Goal: Transaction & Acquisition: Purchase product/service

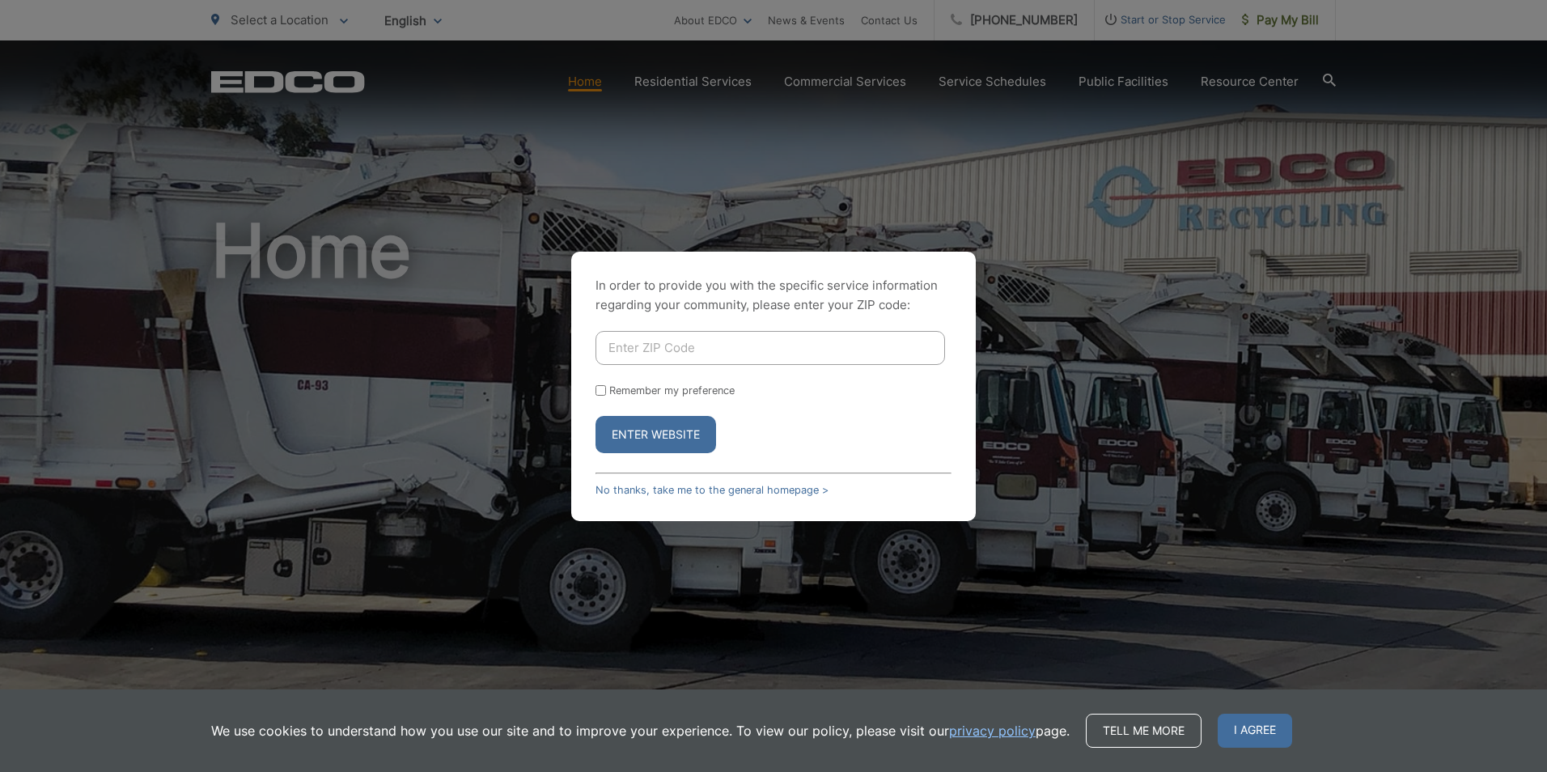
click at [668, 348] on input "Enter ZIP Code" at bounding box center [771, 348] width 350 height 34
type input "92020"
click at [657, 437] on button "Enter Website" at bounding box center [656, 434] width 121 height 37
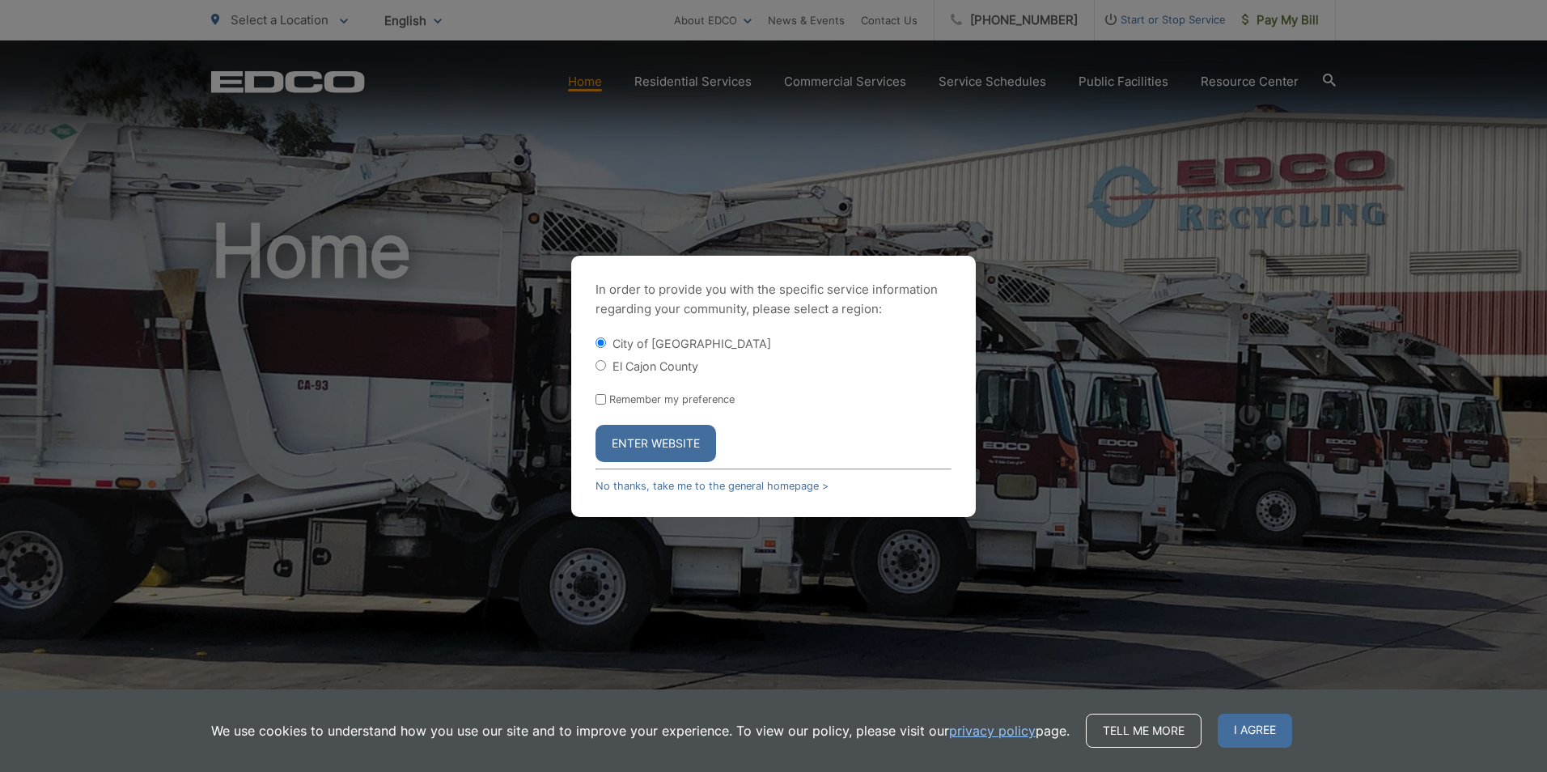
click at [657, 437] on button "Enter Website" at bounding box center [656, 443] width 121 height 37
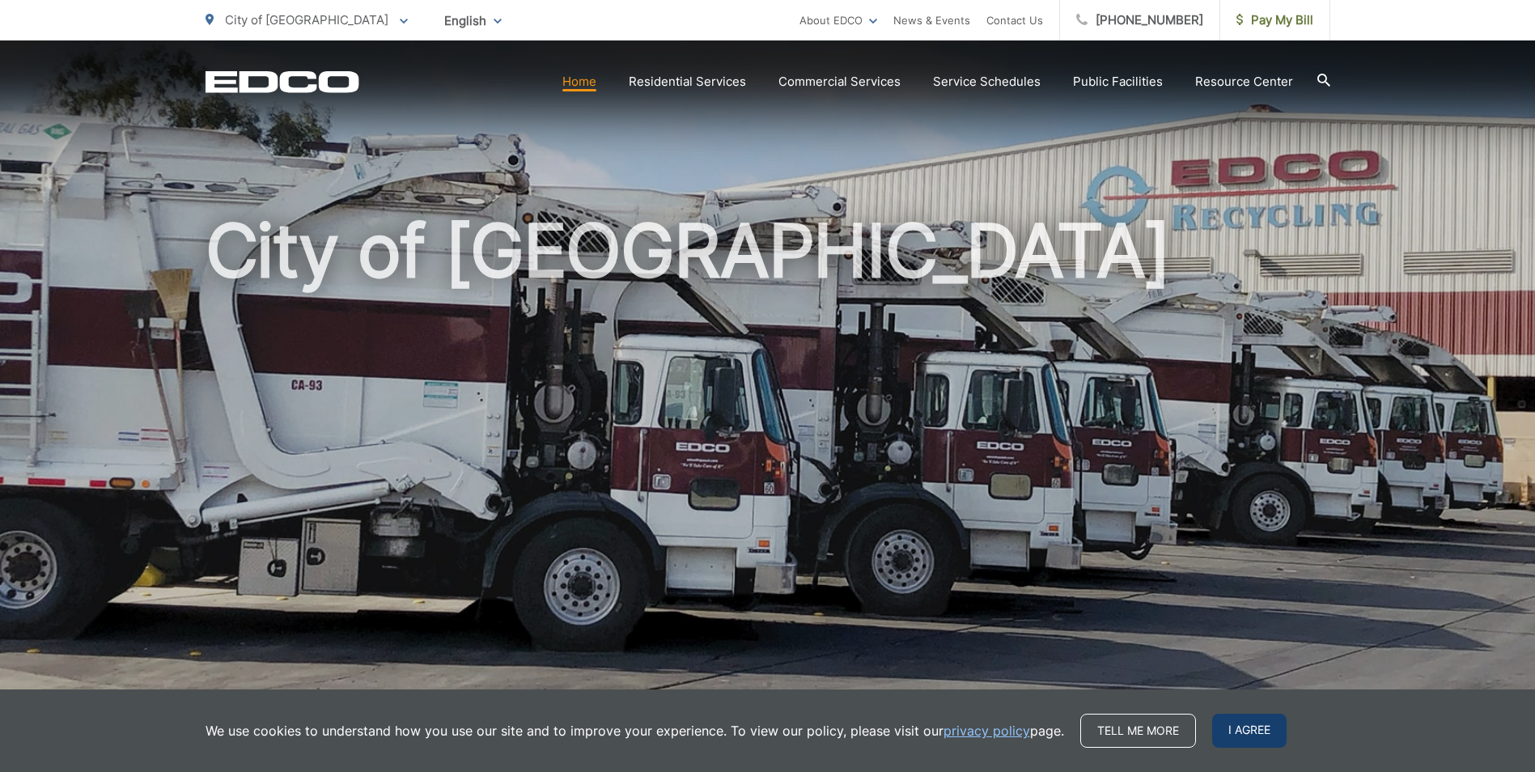
click at [1223, 732] on span "I agree" at bounding box center [1249, 731] width 74 height 34
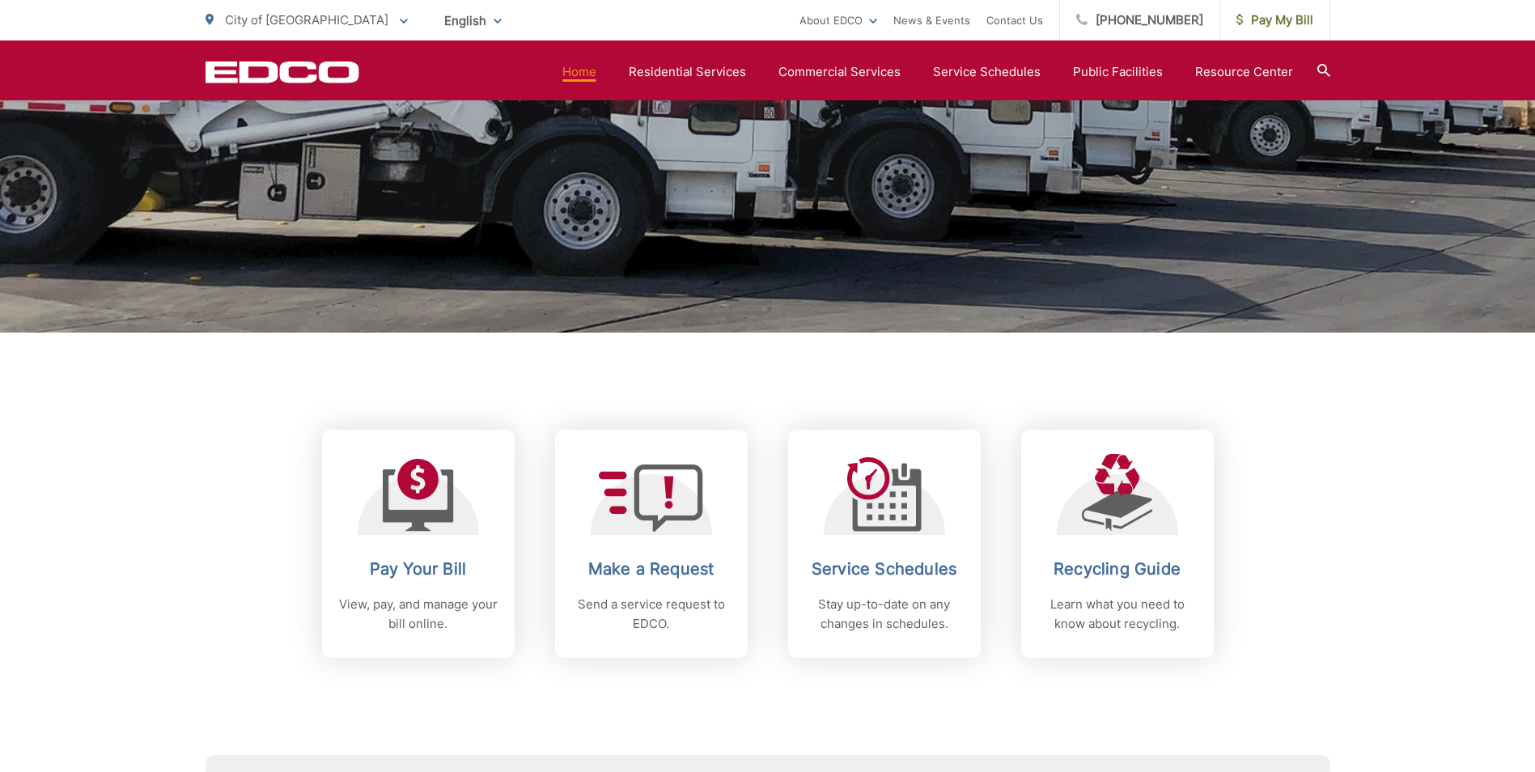
scroll to position [405, 0]
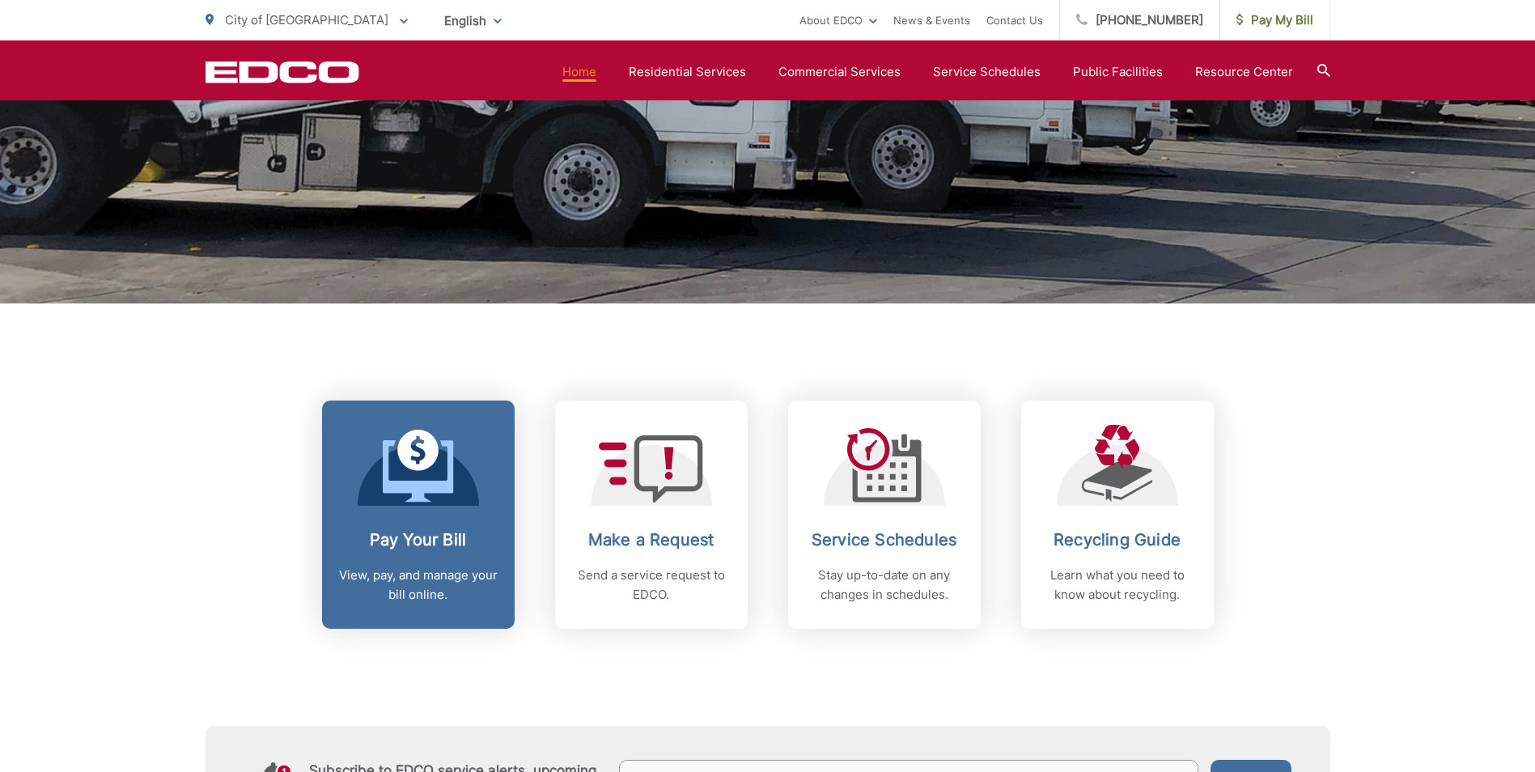
click at [439, 469] on icon at bounding box center [418, 466] width 71 height 73
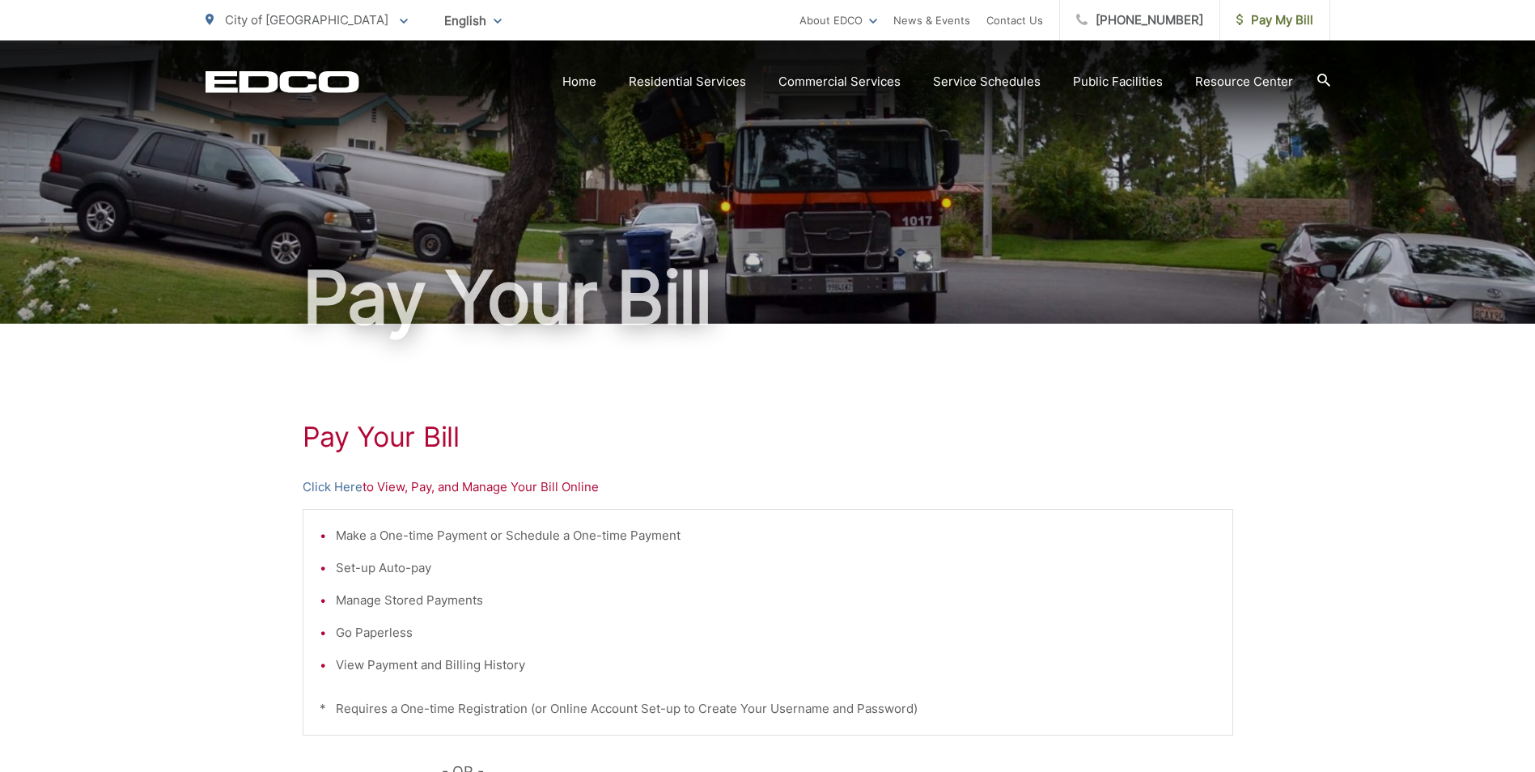
click at [386, 571] on li "Set-up Auto-pay" at bounding box center [776, 567] width 880 height 19
click at [1184, 471] on div "Pay Your Bill Click Here to View, Pay, and Manage Your Bill Online Make a One-t…" at bounding box center [768, 687] width 931 height 727
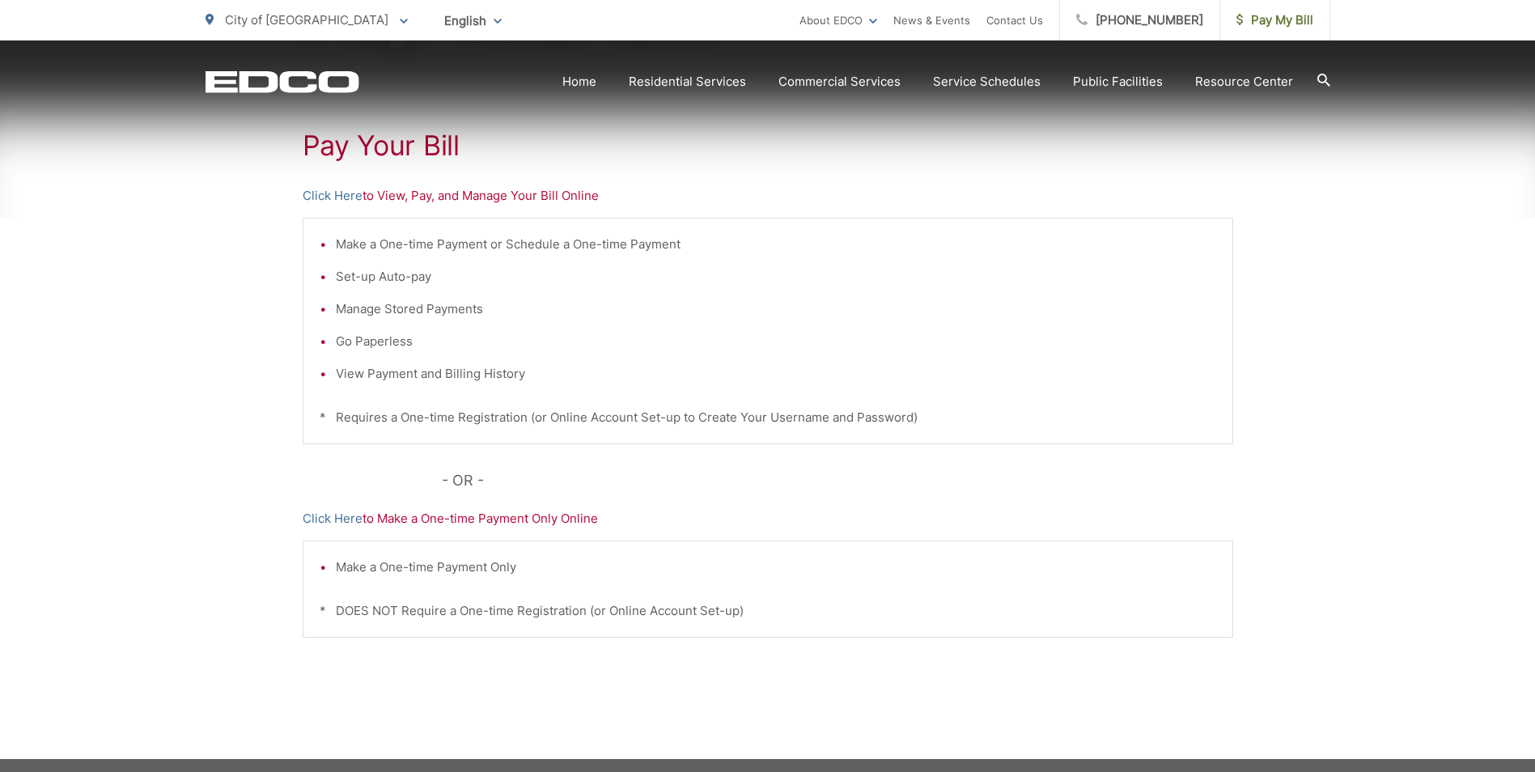
scroll to position [324, 0]
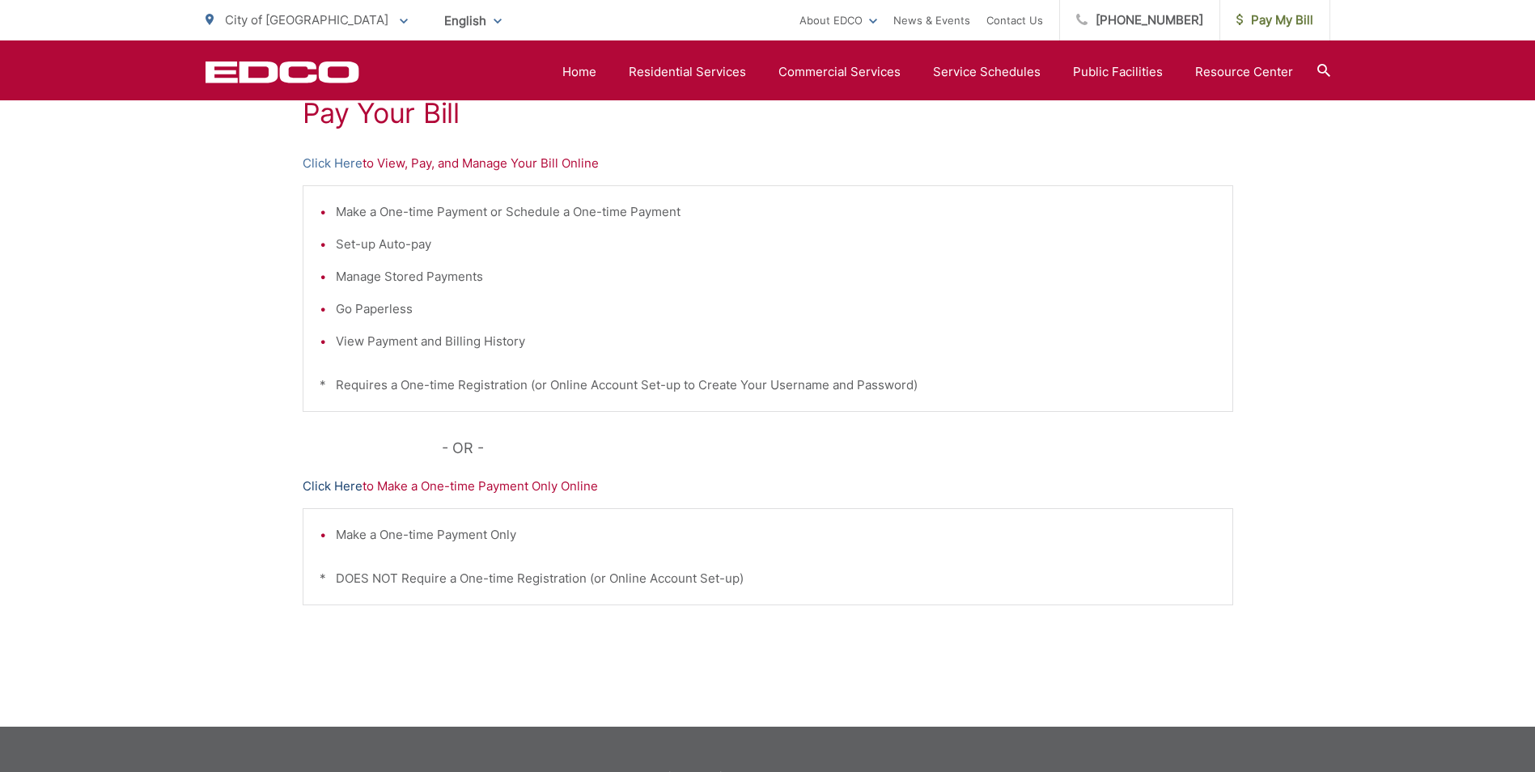
click at [347, 487] on link "Click Here" at bounding box center [333, 486] width 60 height 19
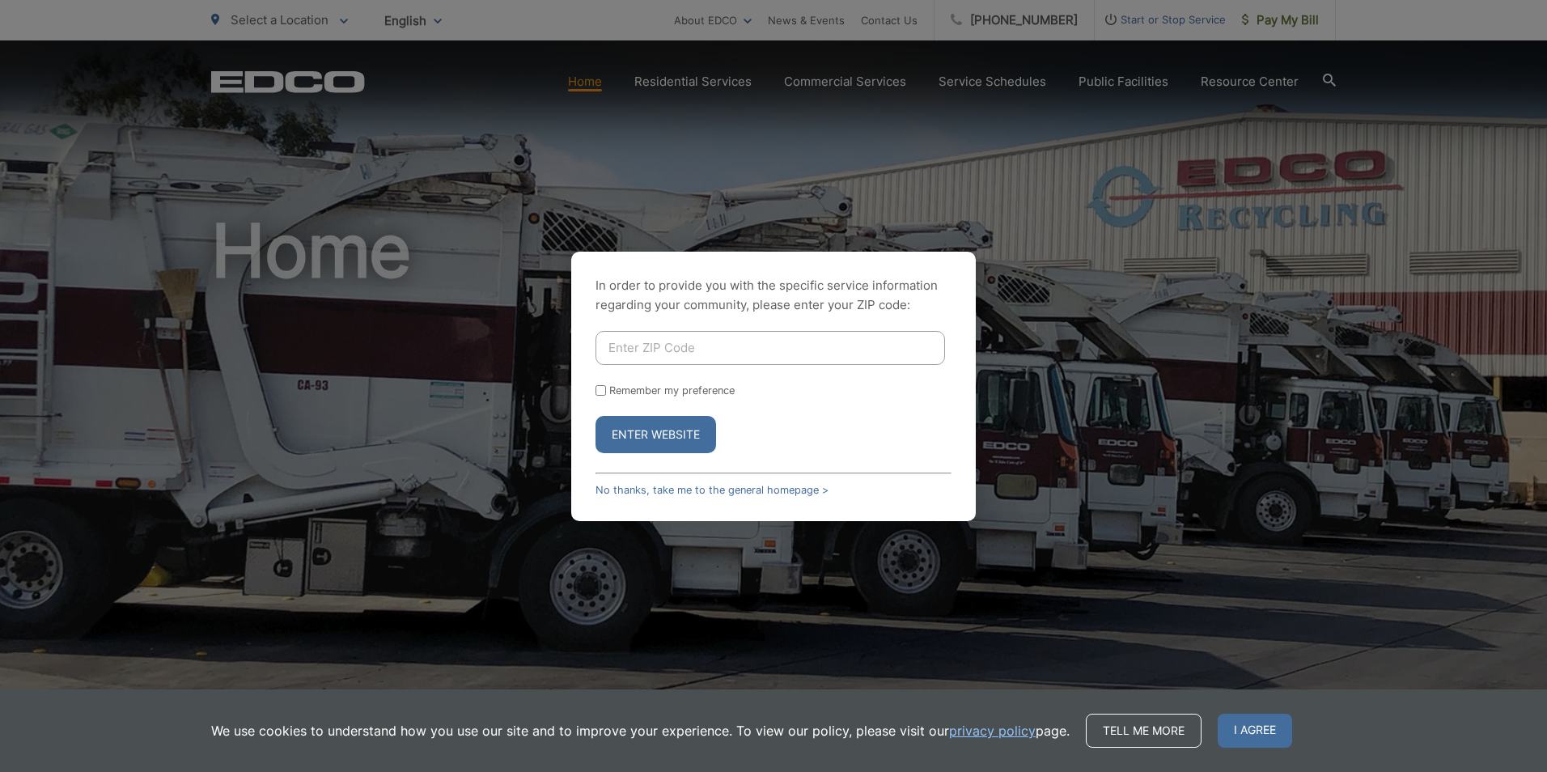
click at [708, 345] on input "Enter ZIP Code" at bounding box center [771, 348] width 350 height 34
type input "92020"
click at [601, 392] on input "Remember my preference" at bounding box center [601, 390] width 11 height 11
checkbox input "true"
click at [1252, 719] on span "I agree" at bounding box center [1255, 731] width 74 height 34
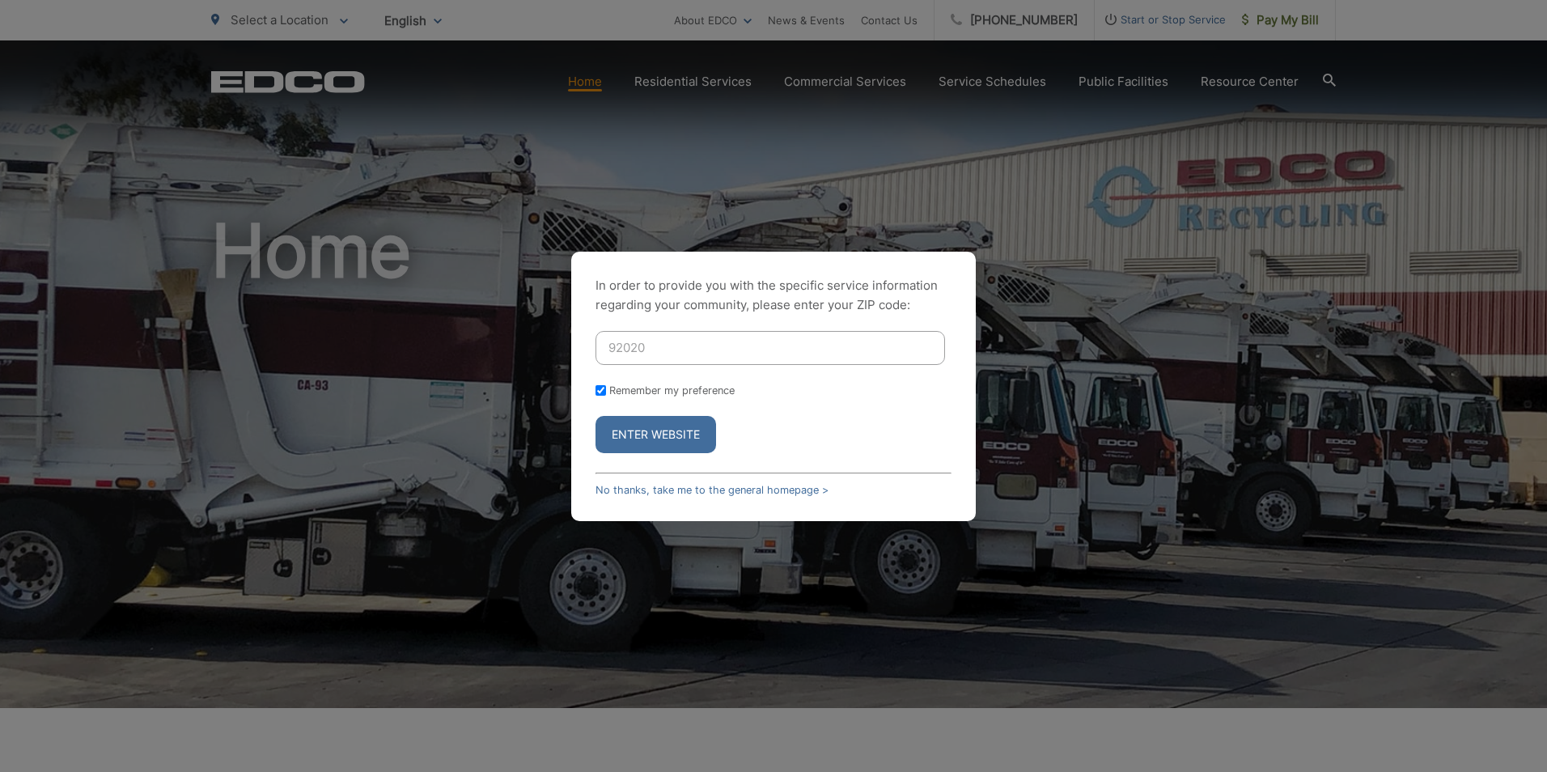
click at [675, 439] on button "Enter Website" at bounding box center [656, 434] width 121 height 37
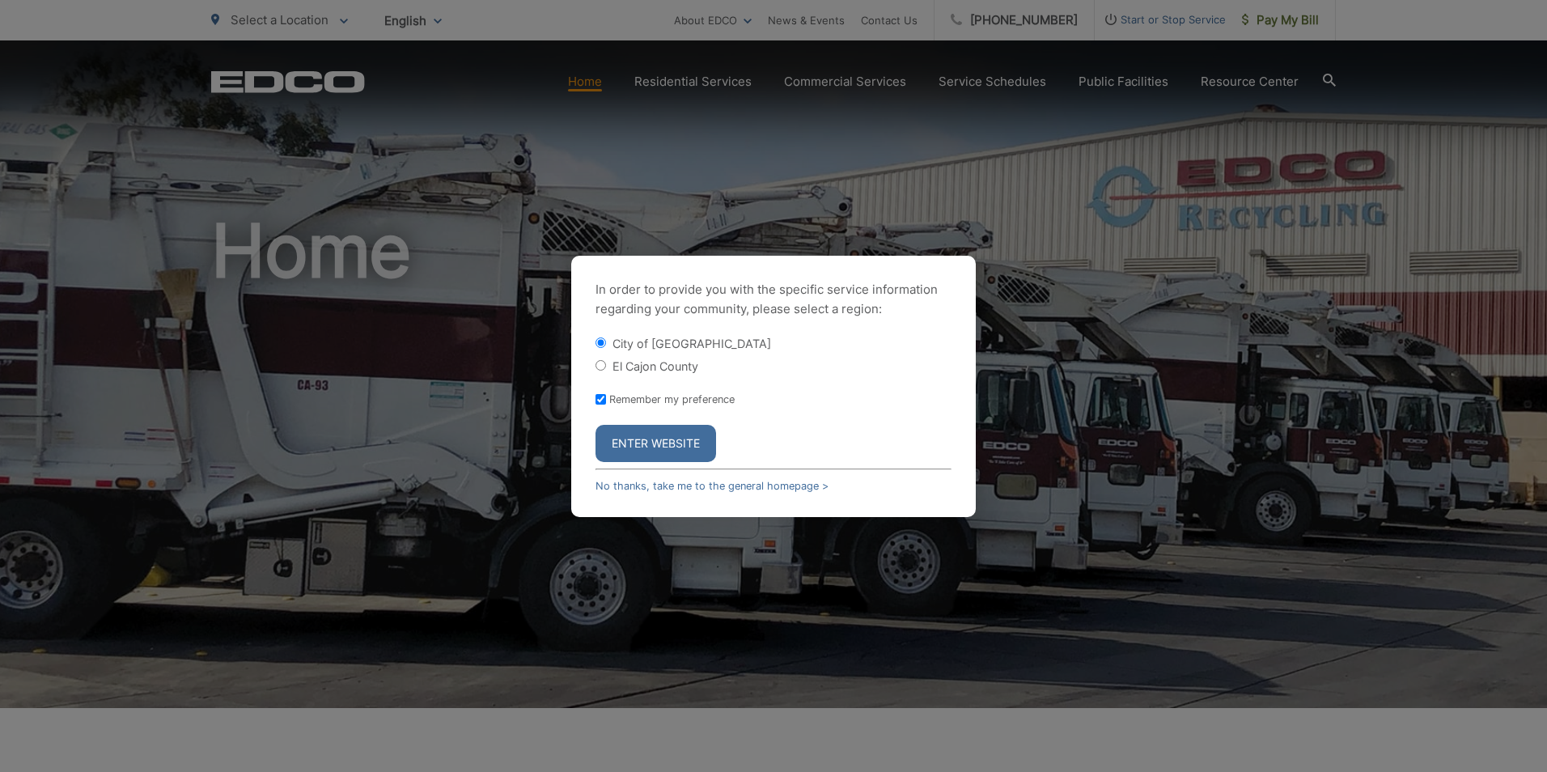
click at [665, 436] on button "Enter Website" at bounding box center [656, 443] width 121 height 37
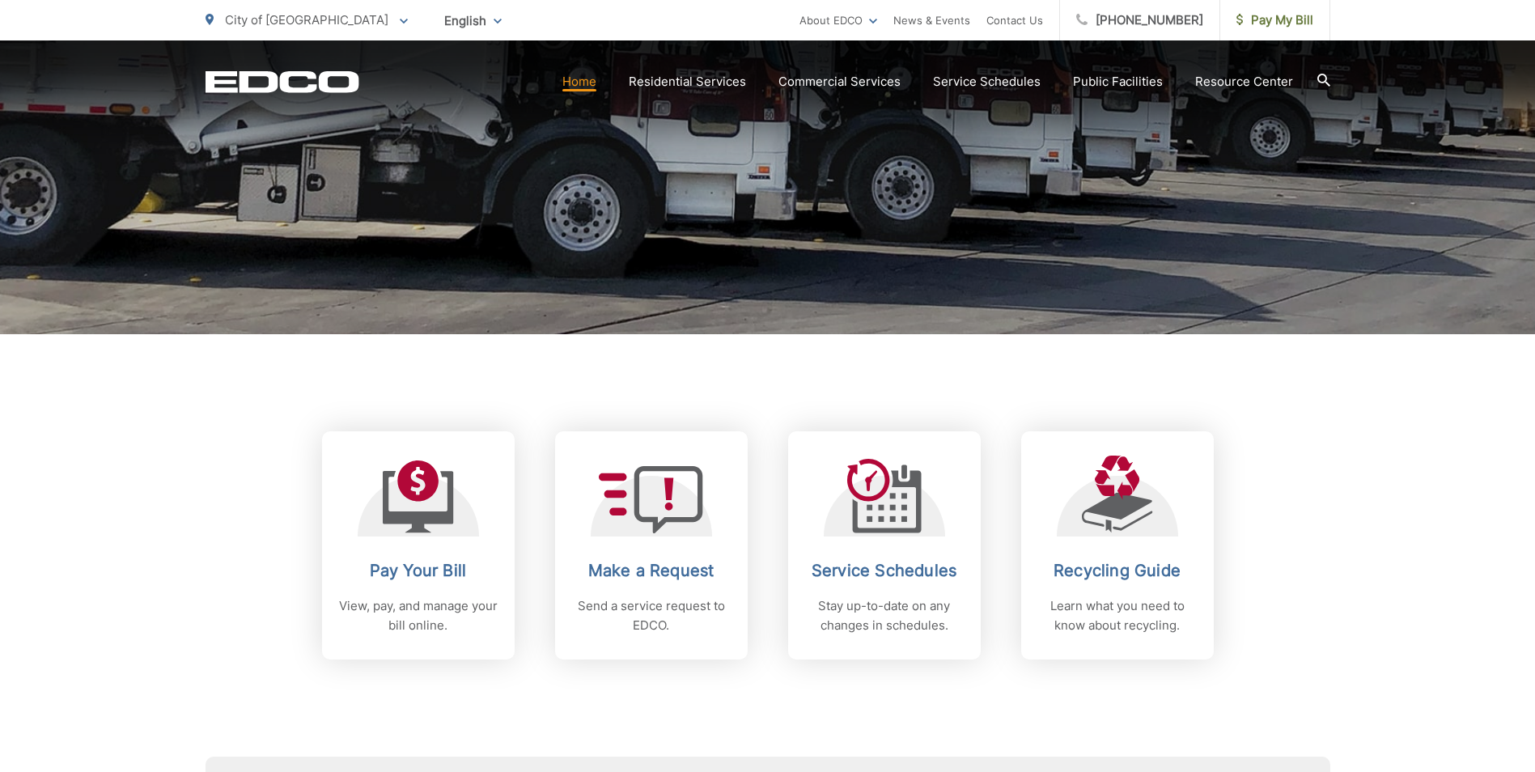
scroll to position [405, 0]
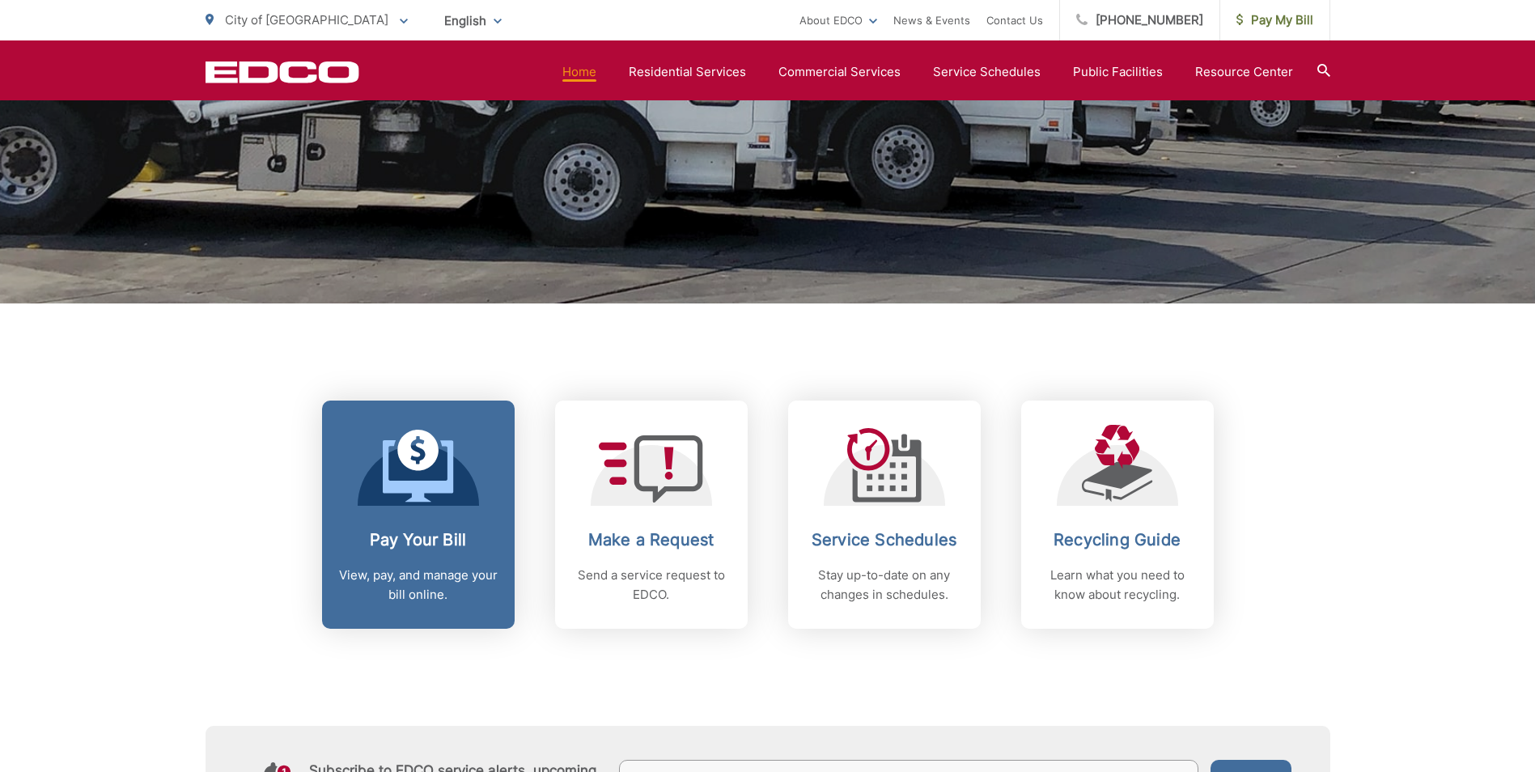
click at [413, 473] on icon at bounding box center [418, 466] width 71 height 73
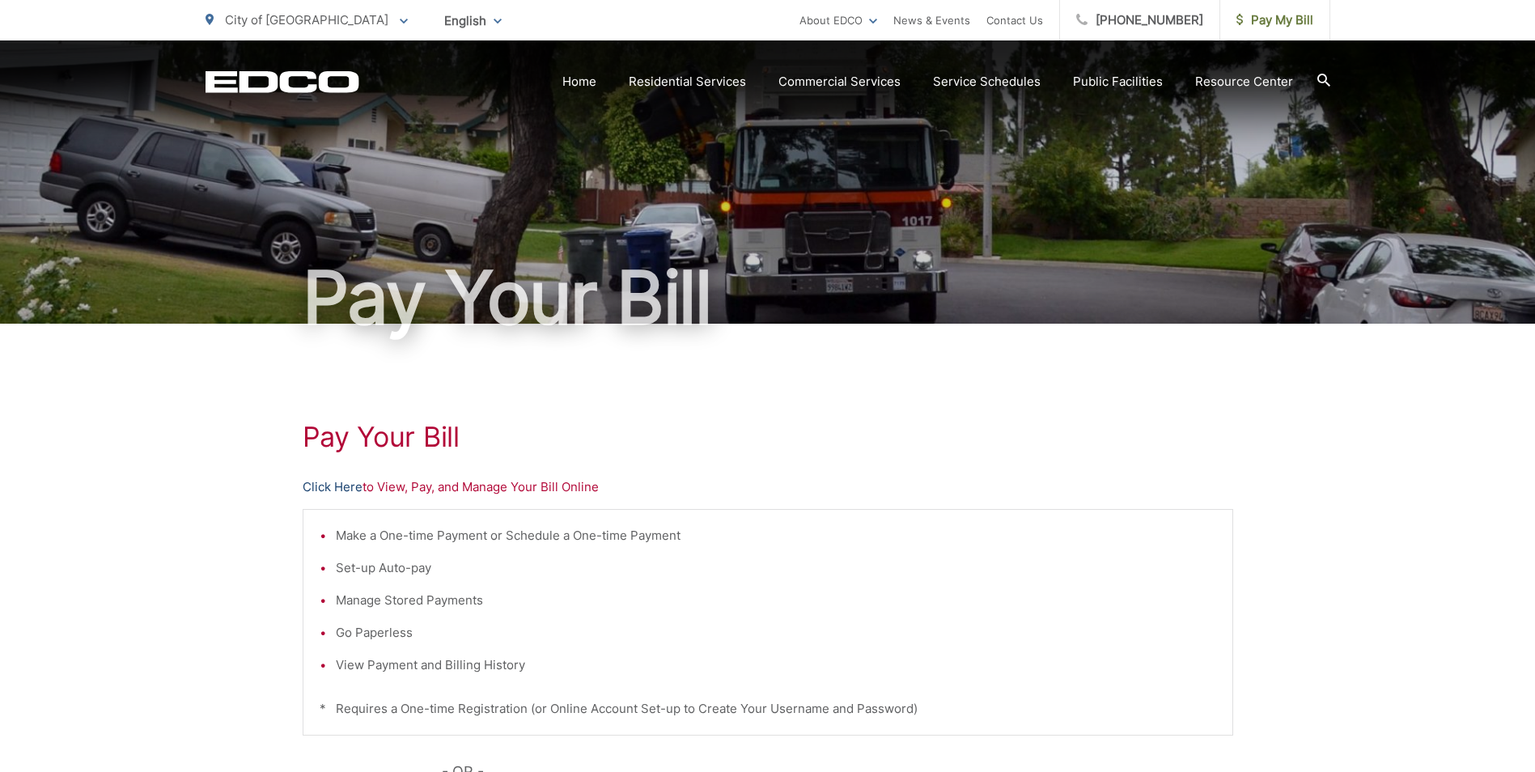
click at [346, 490] on link "Click Here" at bounding box center [333, 486] width 60 height 19
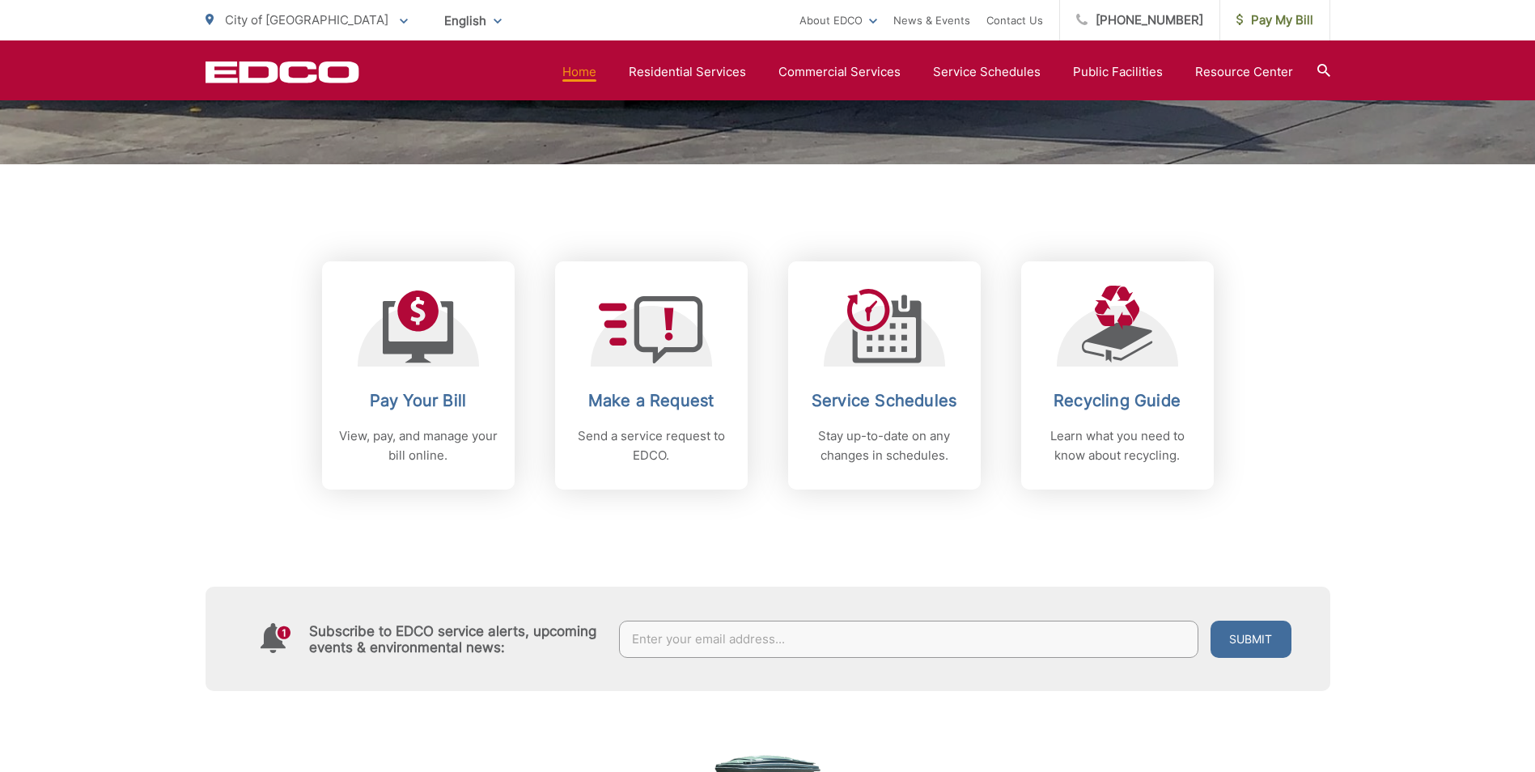
scroll to position [647, 0]
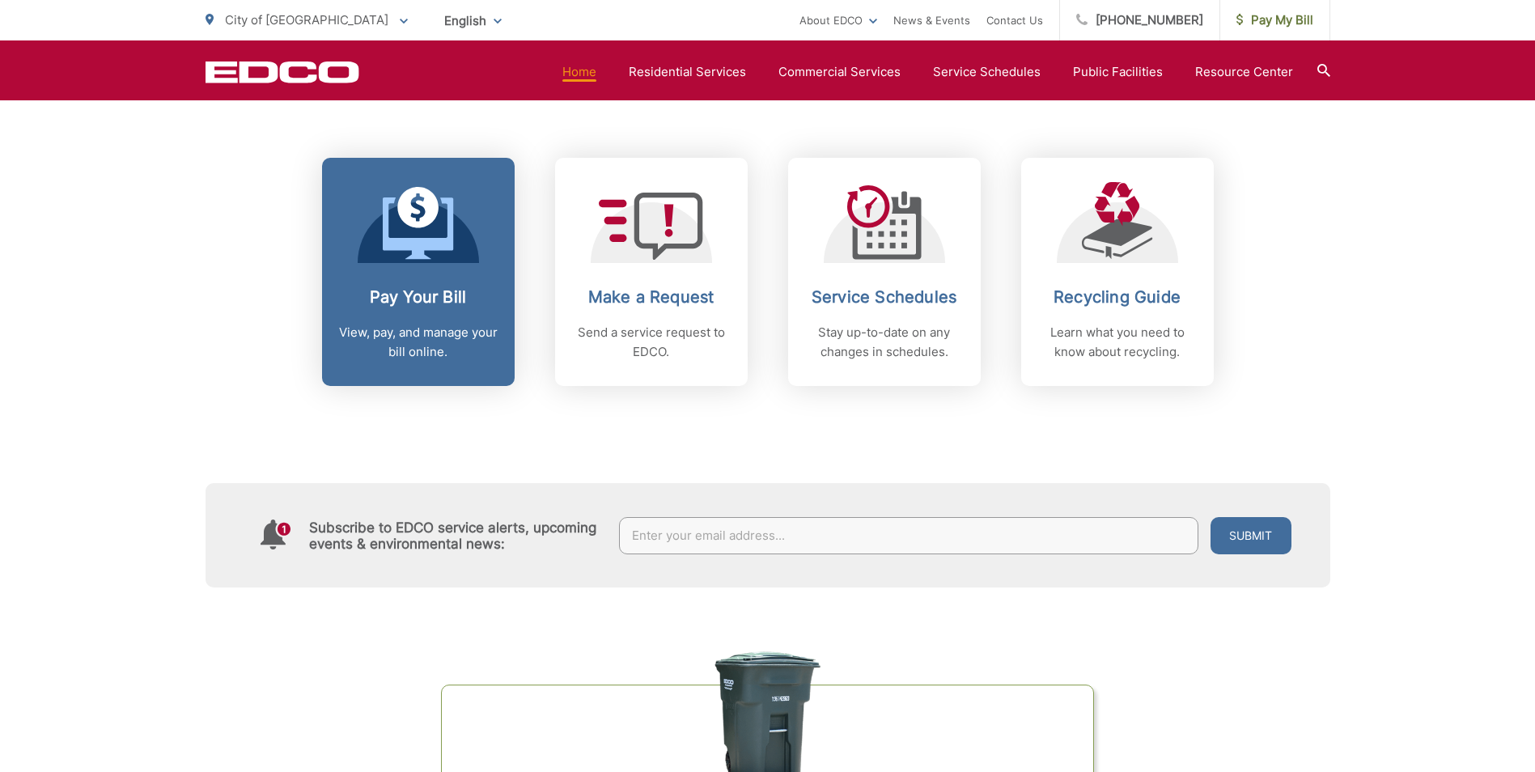
click at [400, 242] on icon at bounding box center [418, 227] width 70 height 61
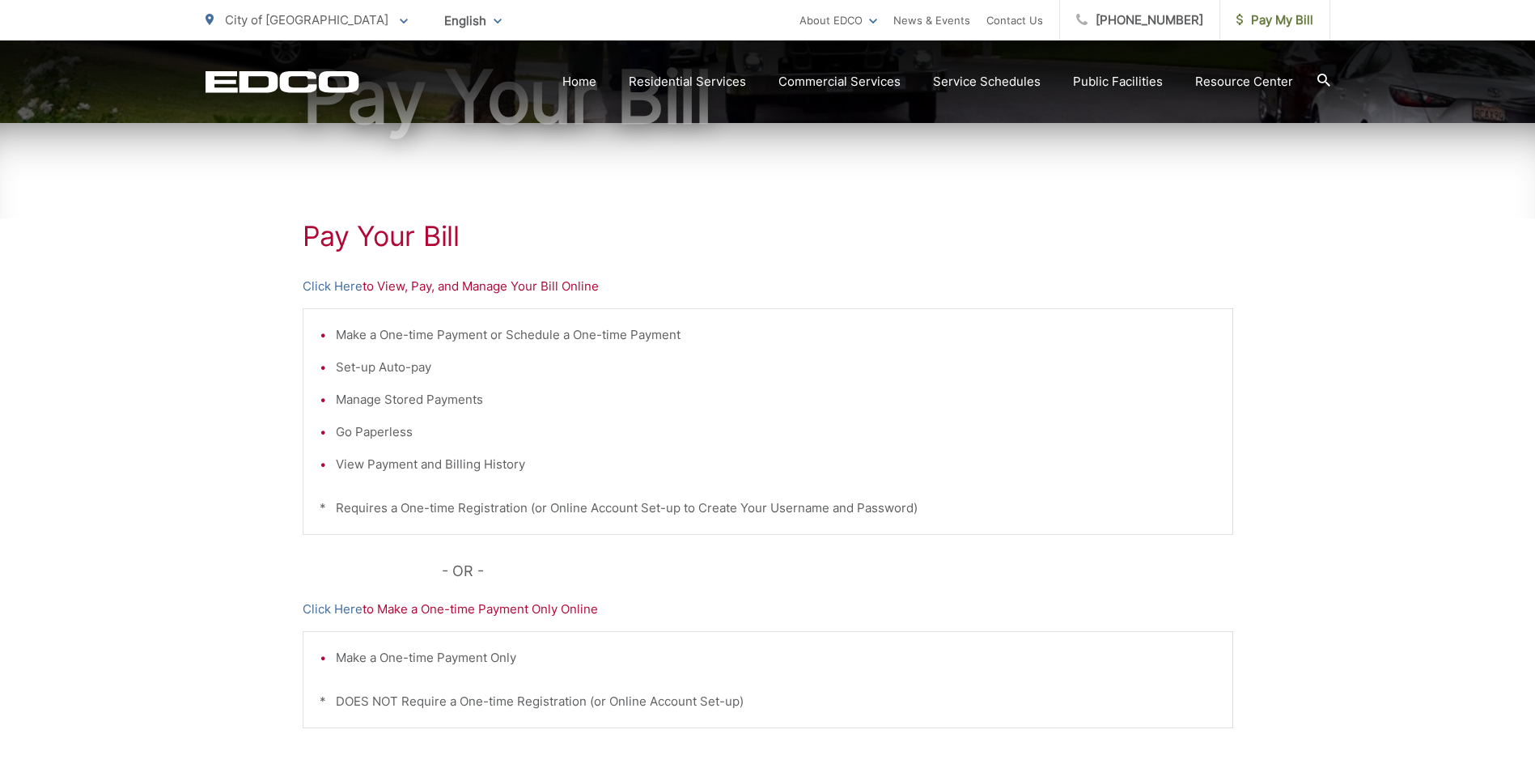
scroll to position [243, 0]
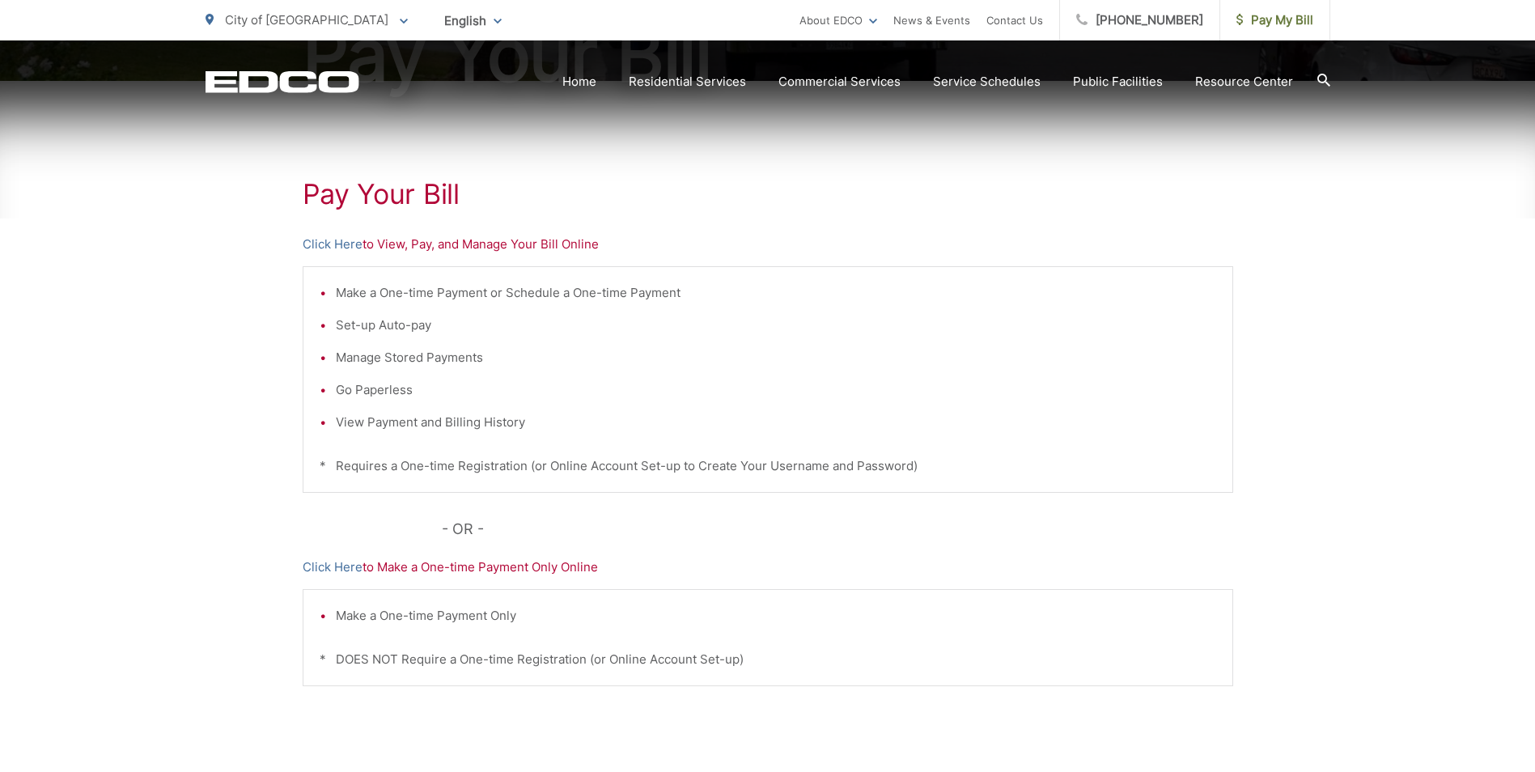
click at [337, 328] on li "Set-up Auto-pay" at bounding box center [776, 325] width 880 height 19
click at [343, 241] on link "Click Here" at bounding box center [333, 244] width 60 height 19
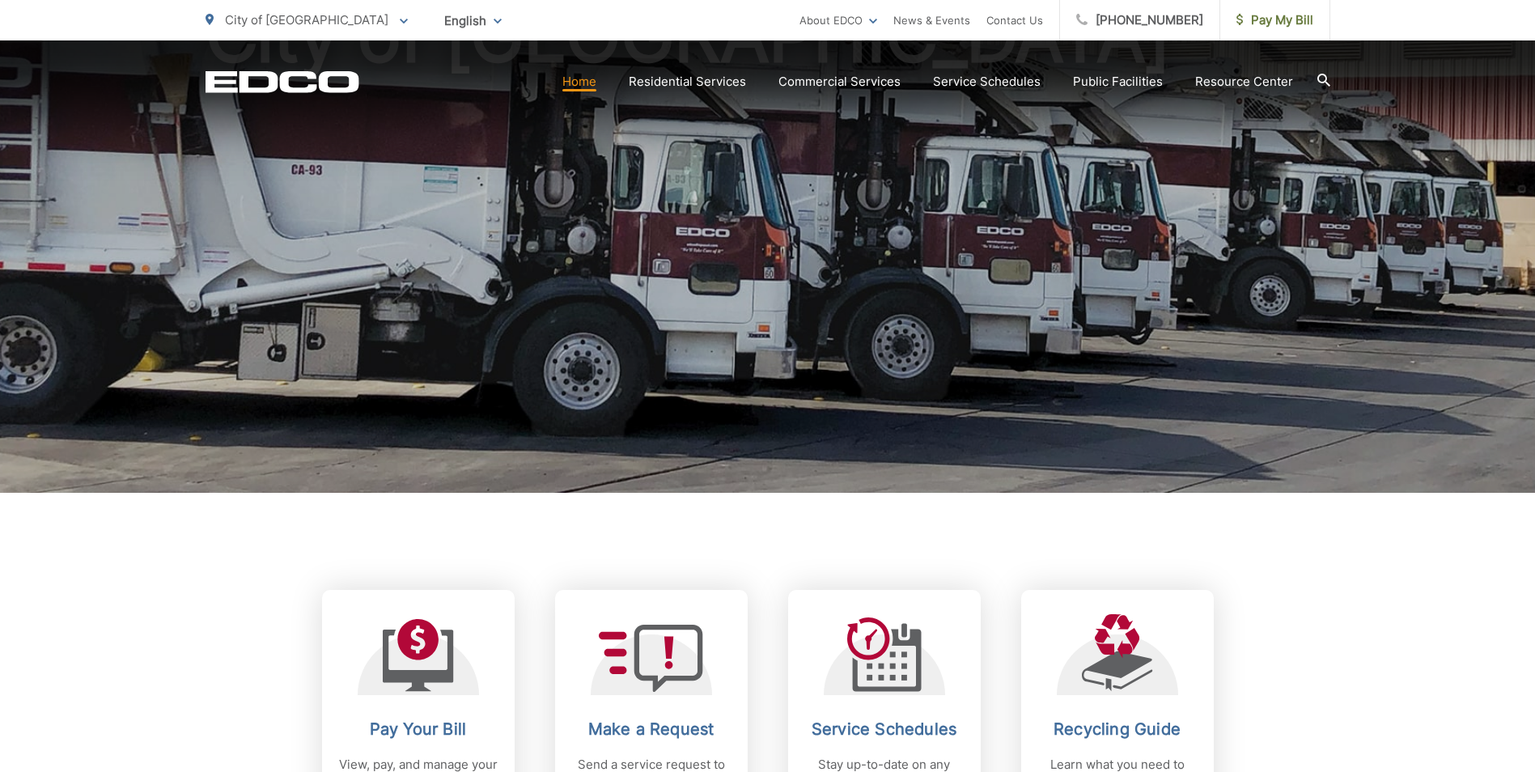
scroll to position [486, 0]
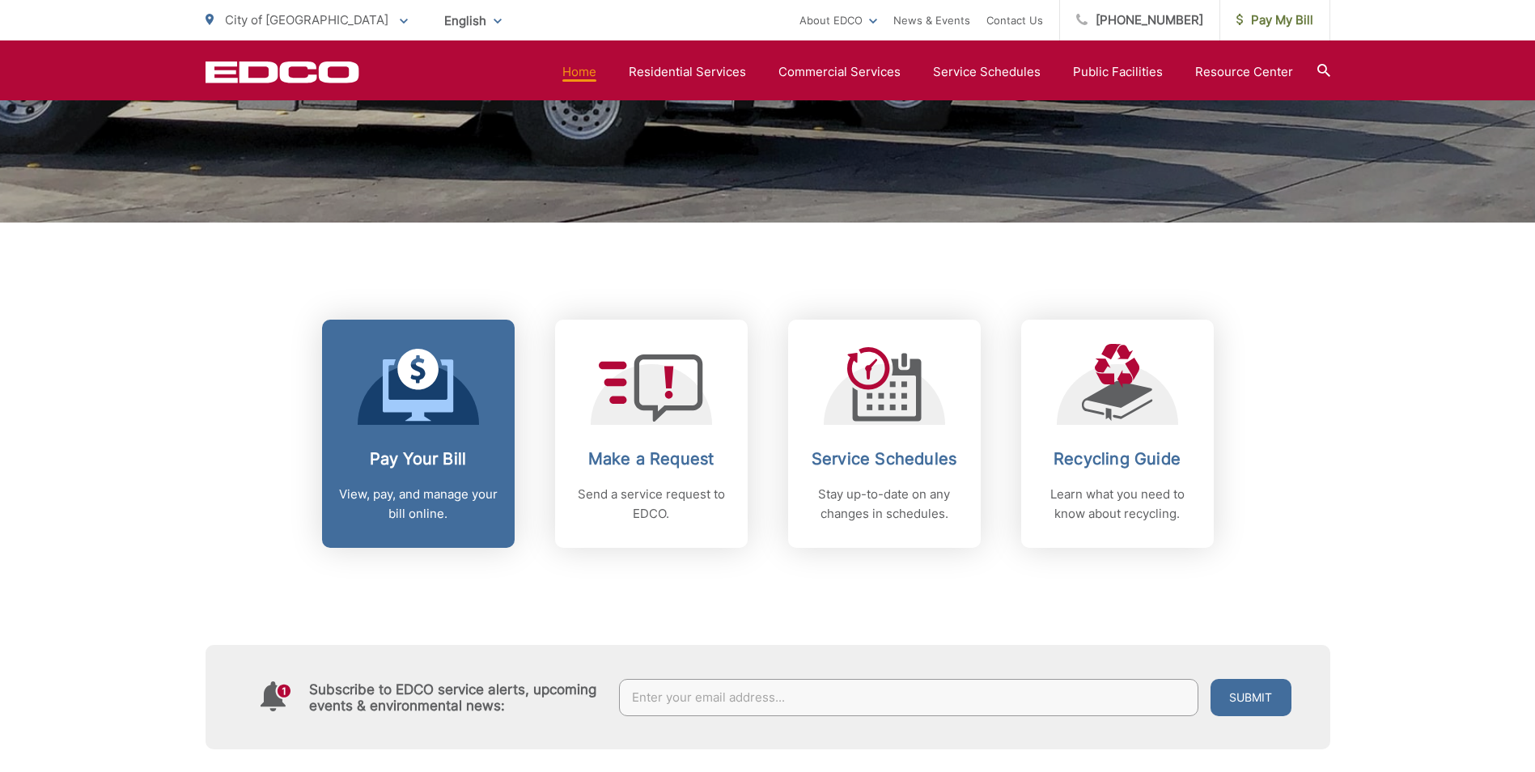
click at [421, 418] on icon at bounding box center [418, 389] width 70 height 61
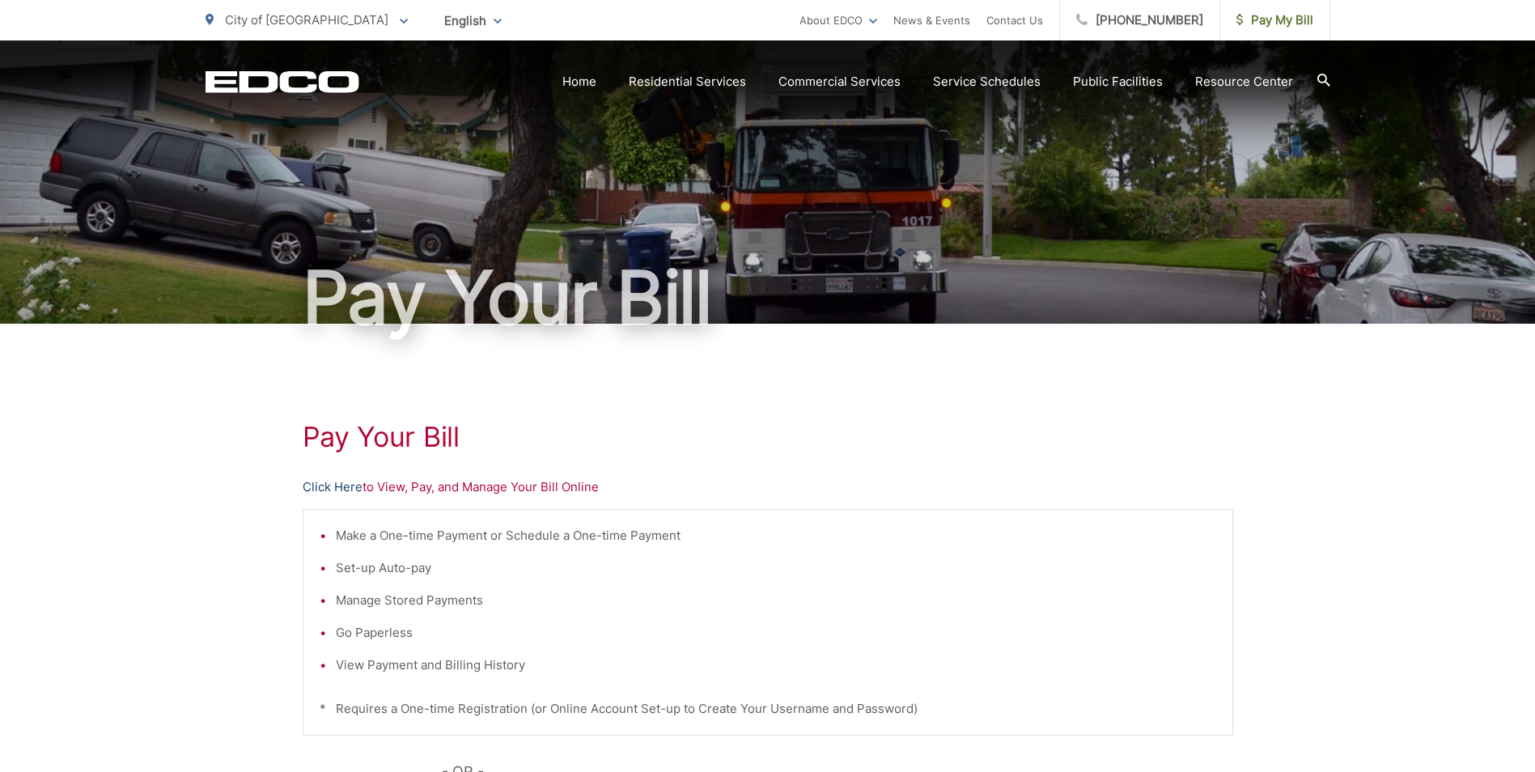
click at [348, 486] on link "Click Here" at bounding box center [333, 486] width 60 height 19
